Goal: Unclear

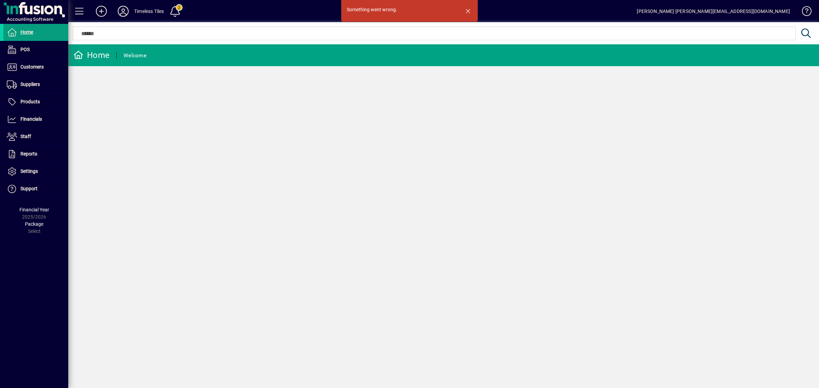
click at [469, 8] on span "button" at bounding box center [468, 11] width 16 height 16
